Goal: Check status

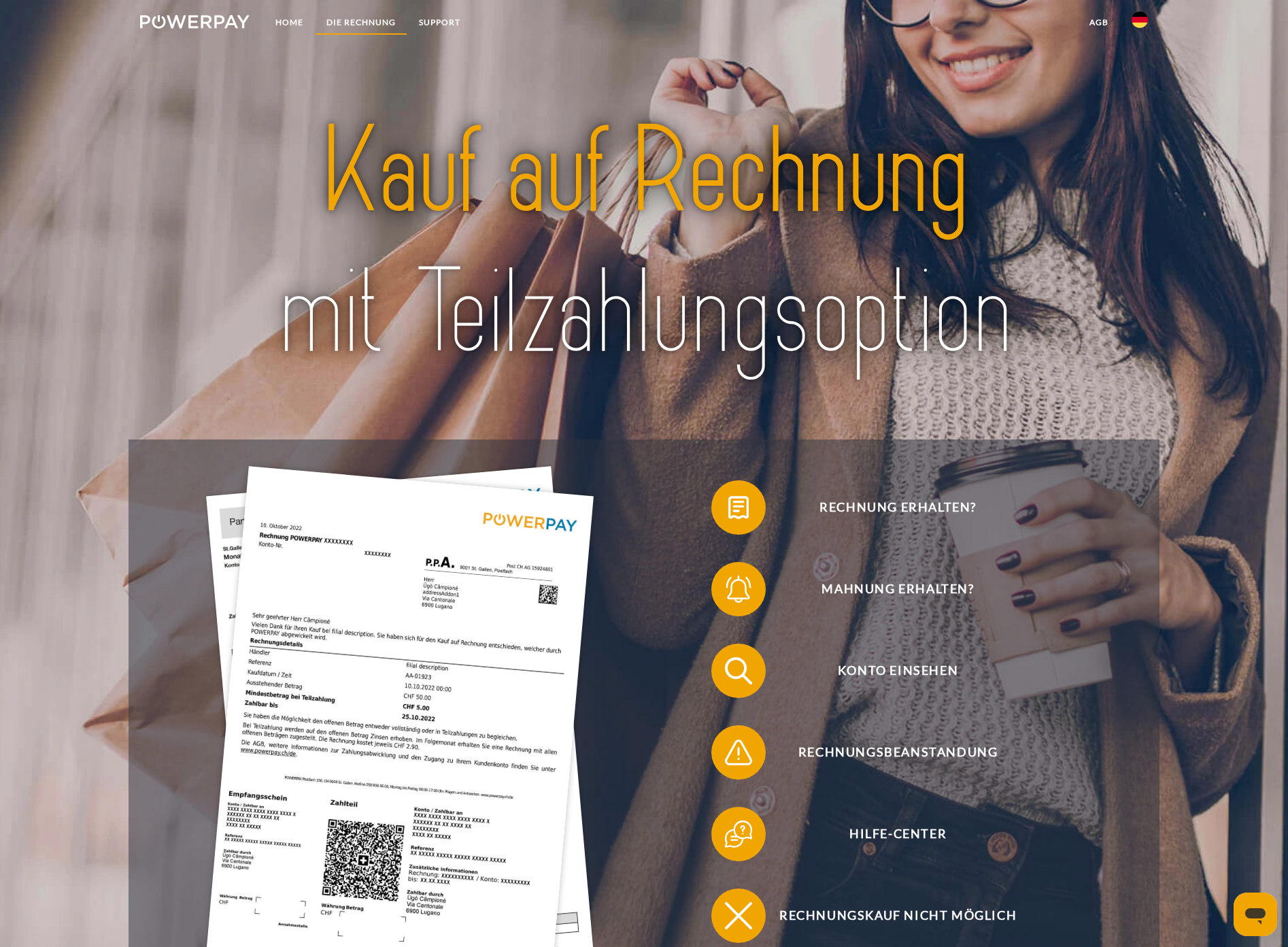
click at [386, 23] on link "DIE RECHNUNG" at bounding box center [361, 22] width 93 height 24
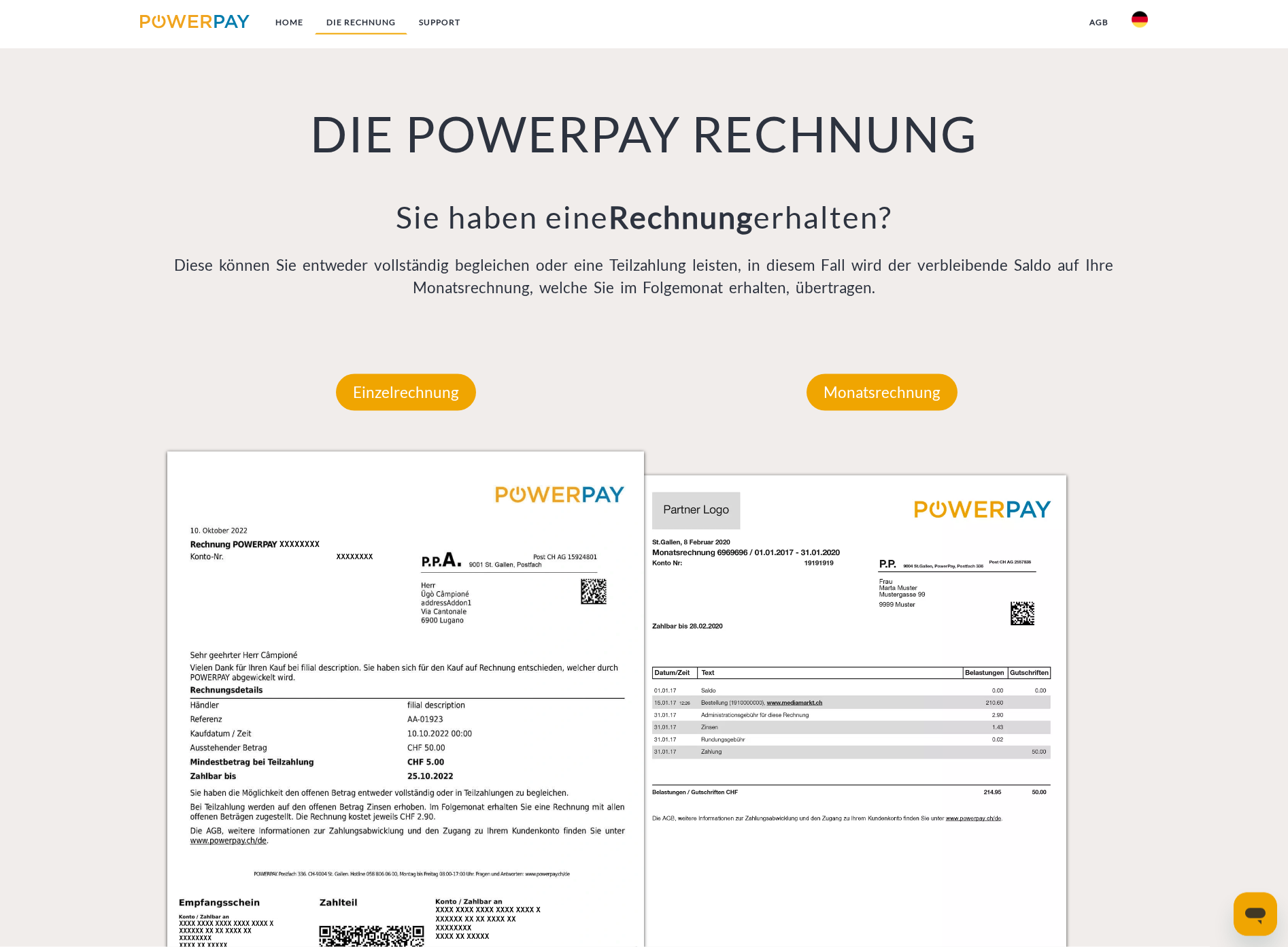
scroll to position [1098, 0]
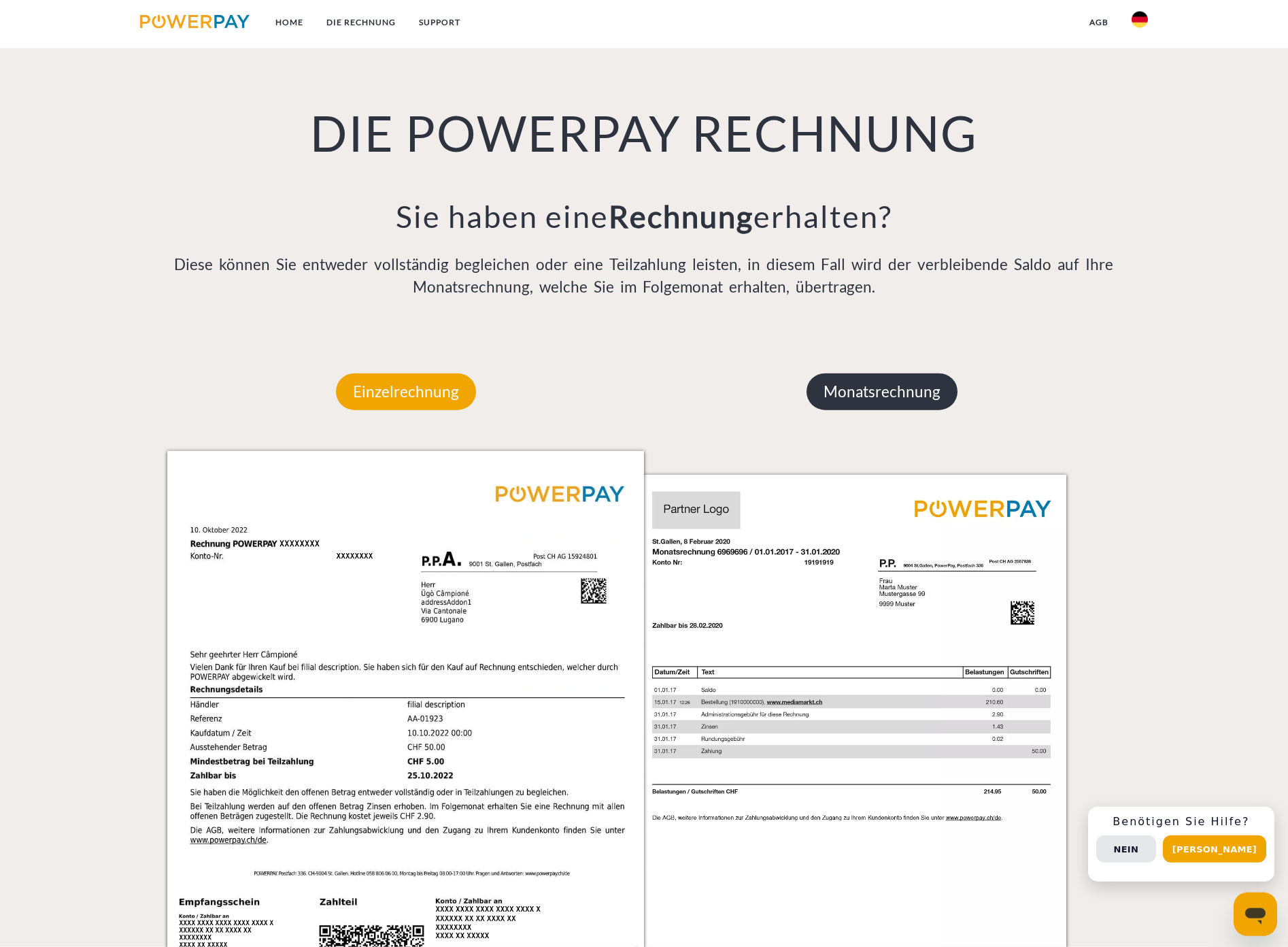
click at [940, 389] on p "Monatsrechnung" at bounding box center [882, 392] width 151 height 37
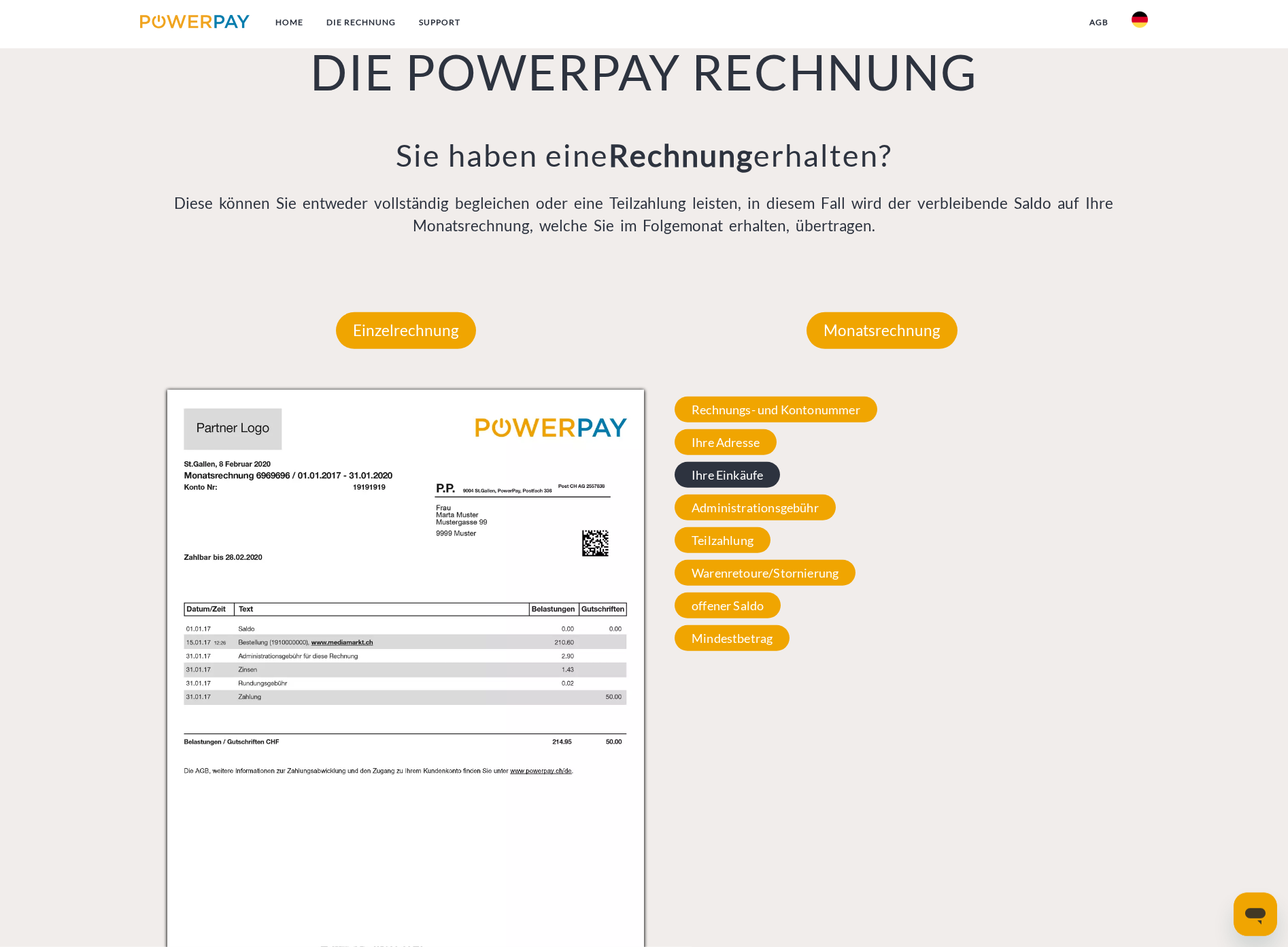
scroll to position [1168, 0]
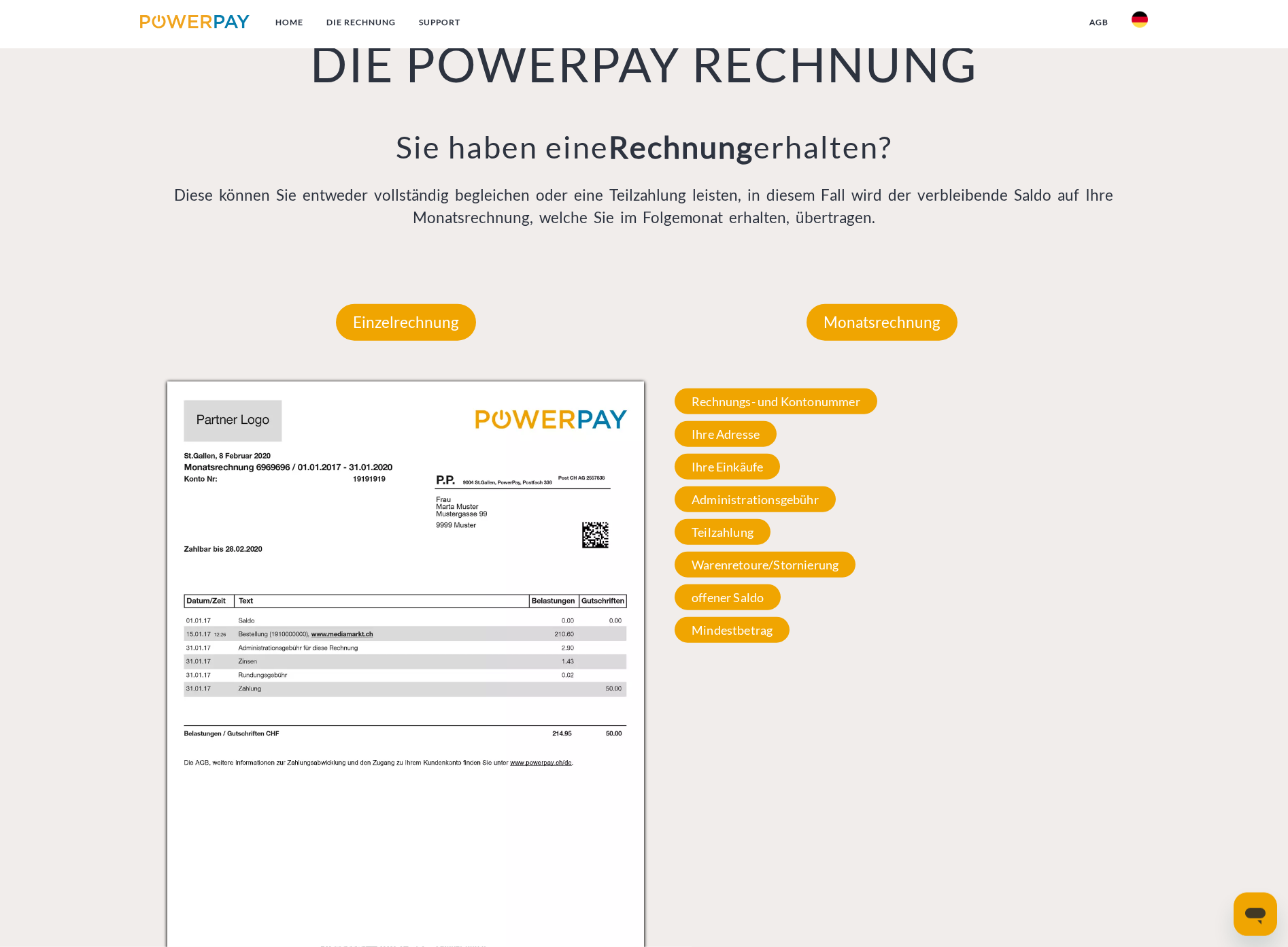
click at [749, 579] on div "Rechnungs- und Kontonummer Ihre Rechnungs –und Kontonummer. Bitte geben Sie die…" at bounding box center [882, 515] width 477 height 268
click at [759, 607] on span "offener Saldo" at bounding box center [727, 597] width 106 height 26
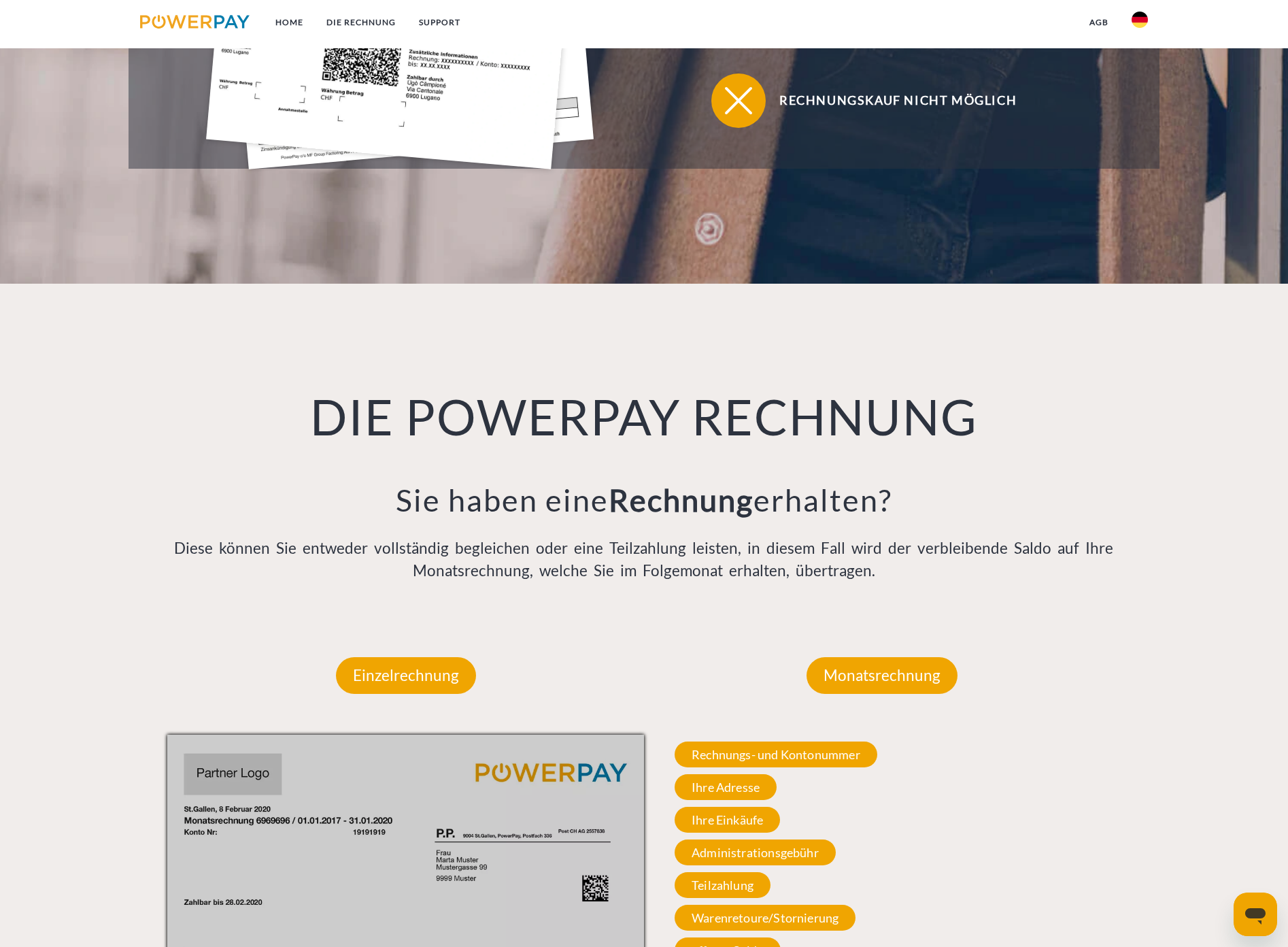
scroll to position [821, 0]
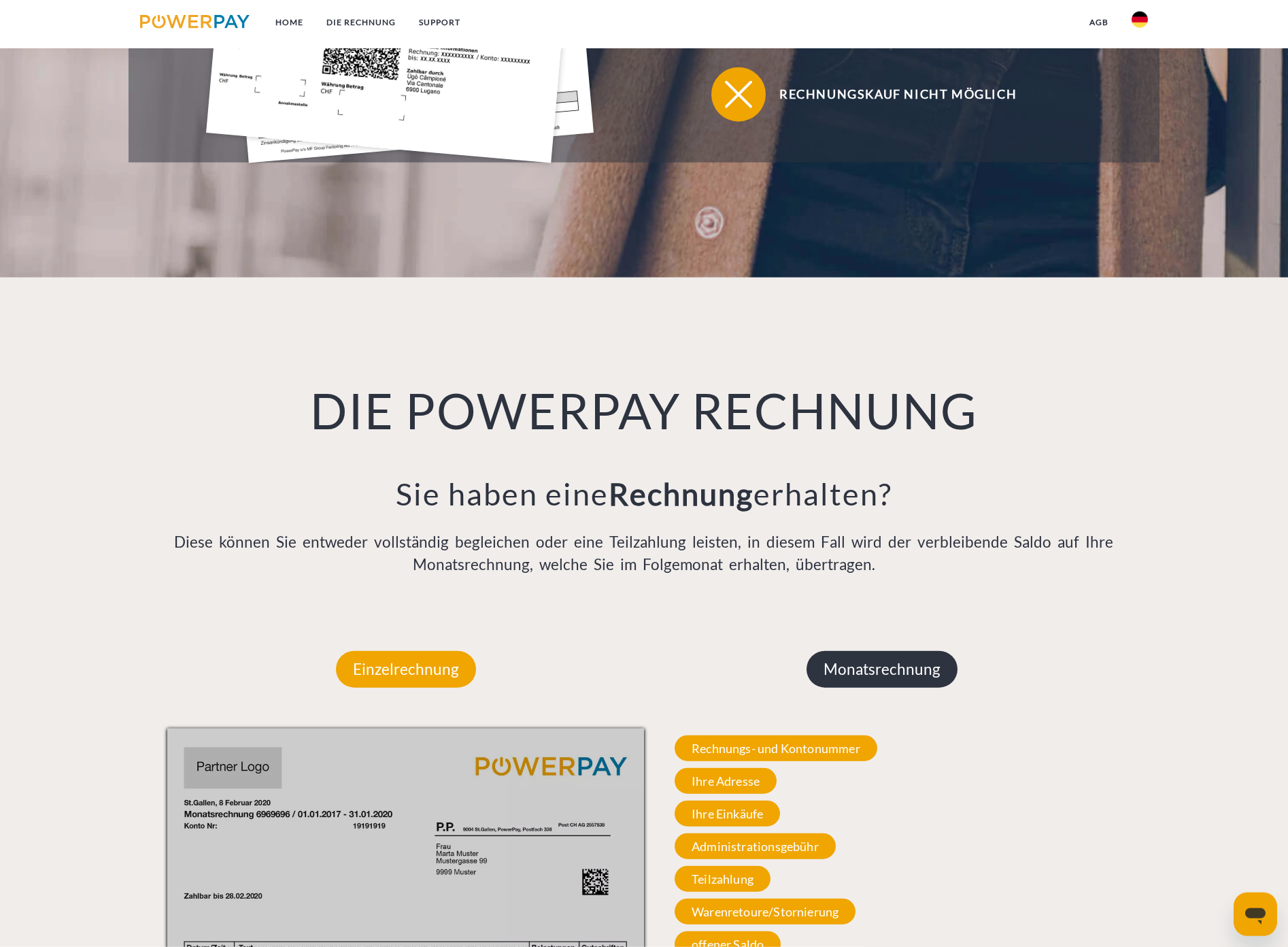
click at [913, 675] on p "Monatsrechnung" at bounding box center [882, 669] width 151 height 37
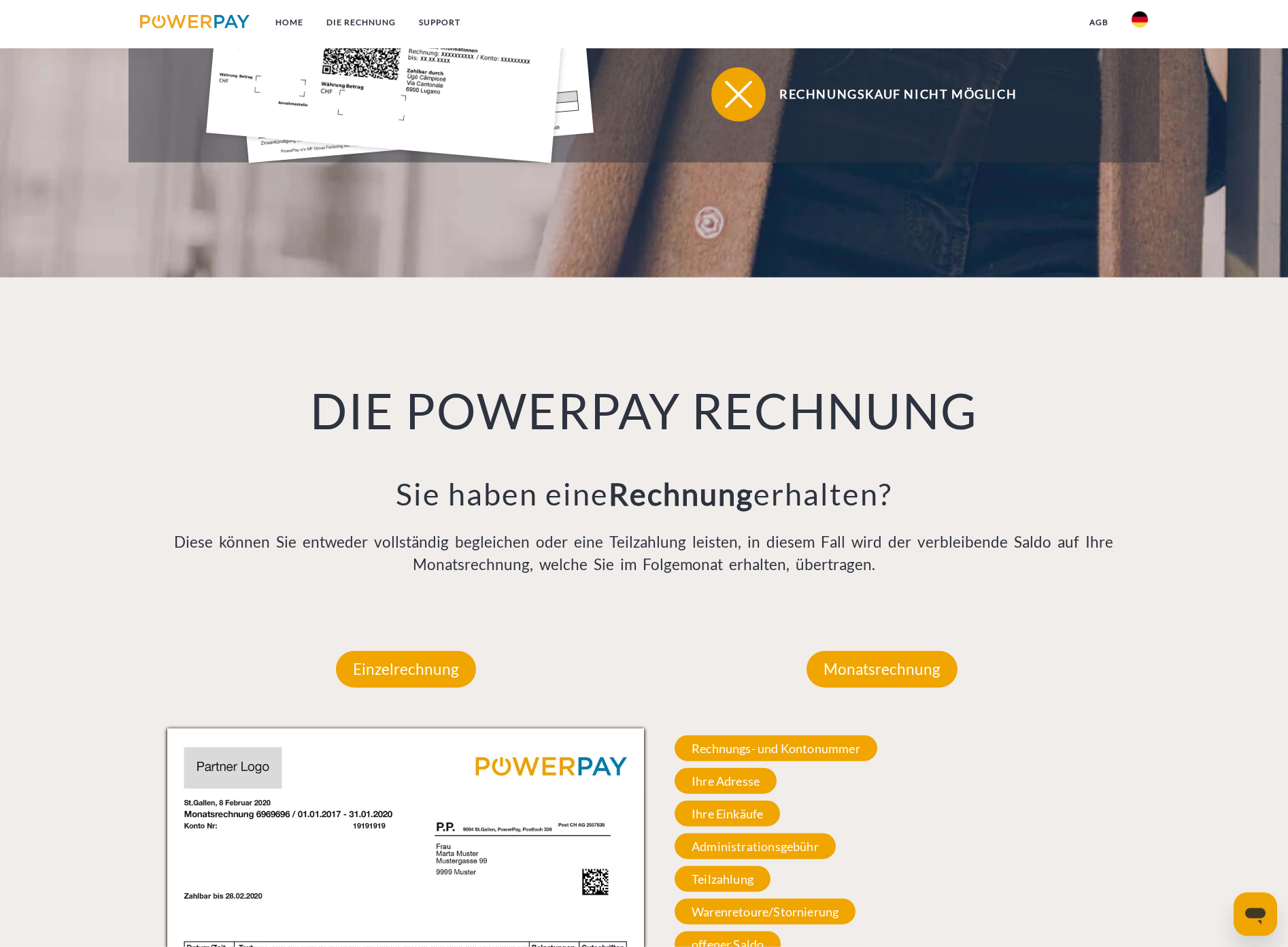
click at [848, 727] on div "Monatsrechnung" at bounding box center [882, 669] width 233 height 118
click at [846, 739] on span "Rechnungs- und Kontonummer" at bounding box center [776, 748] width 203 height 26
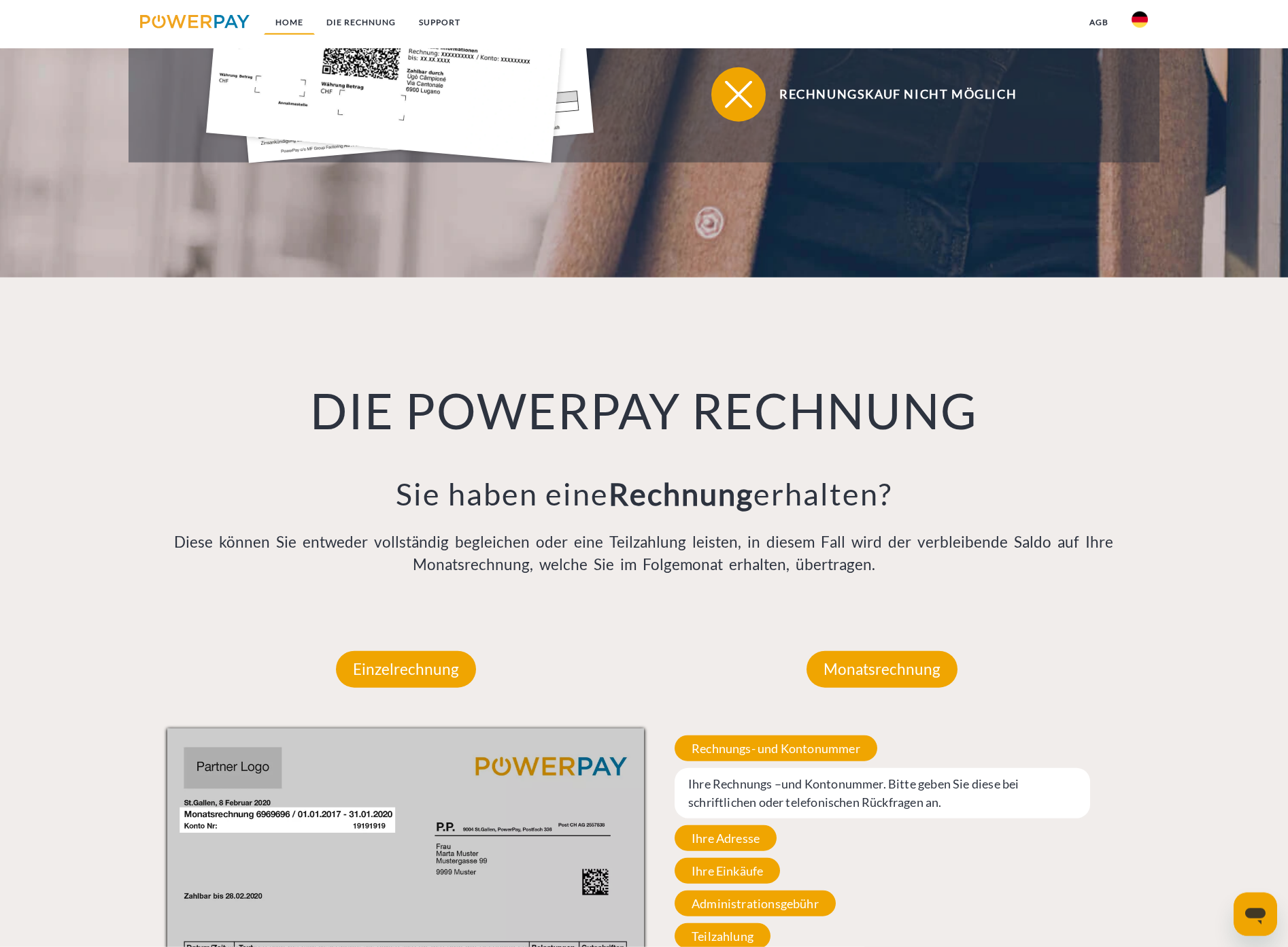
click at [307, 24] on link "Home" at bounding box center [289, 22] width 51 height 24
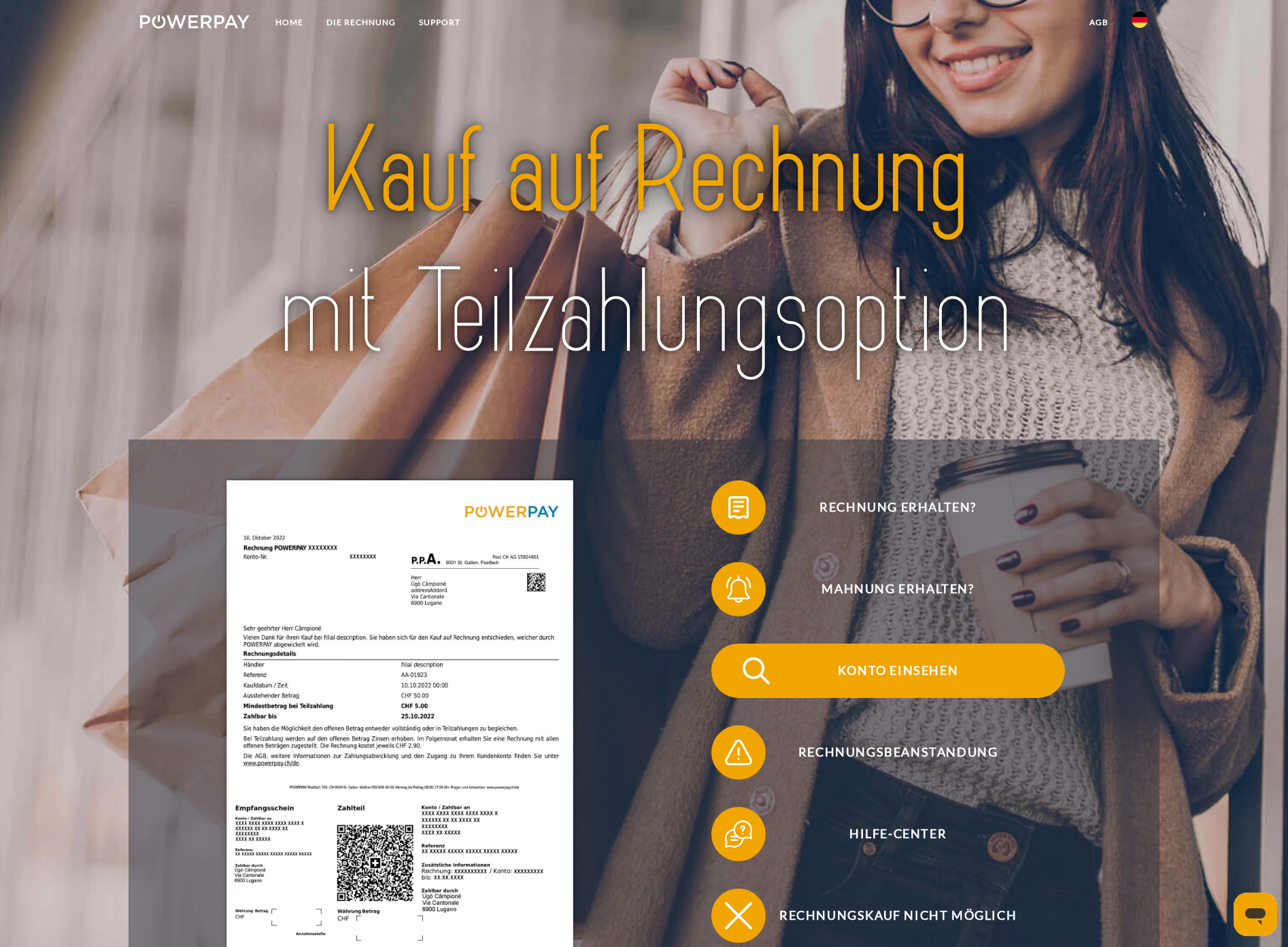
click at [807, 670] on span "Konto einsehen" at bounding box center [898, 671] width 334 height 54
